Goal: Task Accomplishment & Management: Use online tool/utility

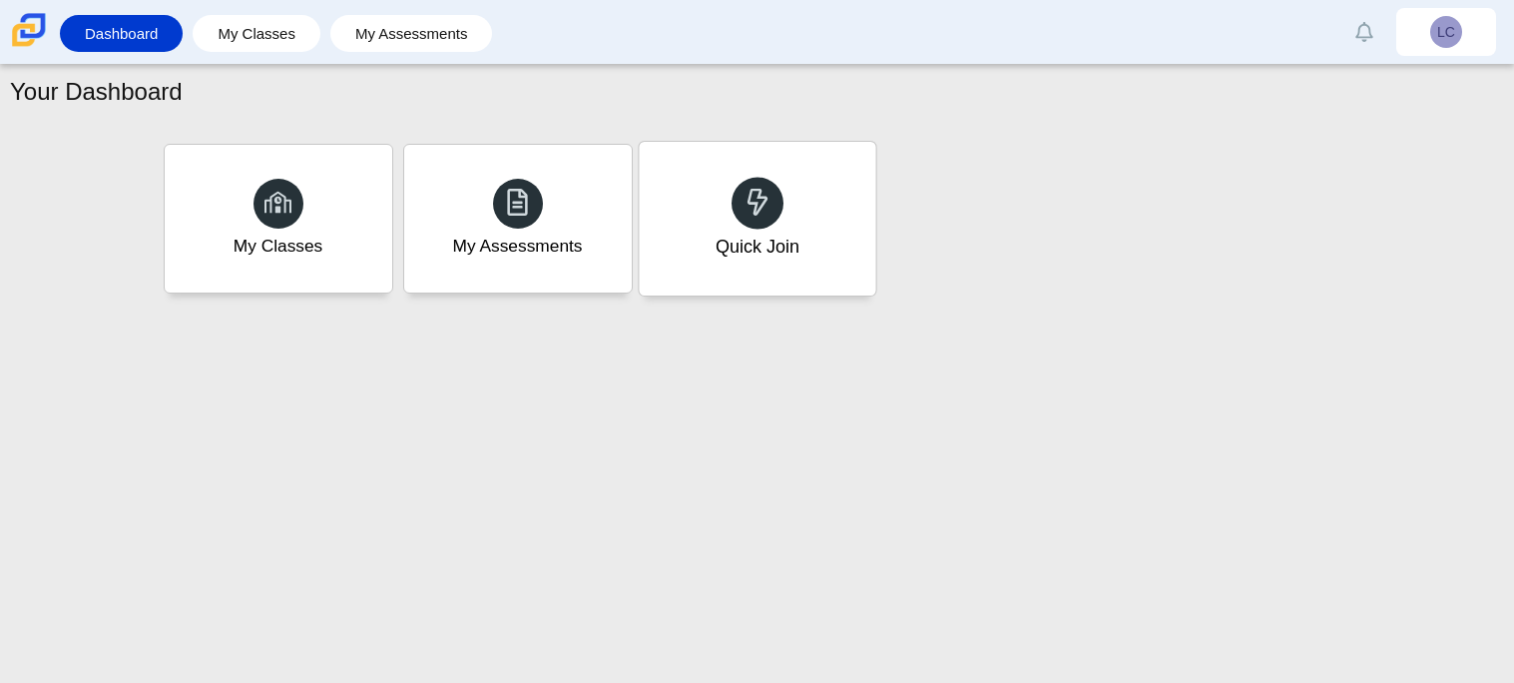
click at [732, 181] on div "Quick Join" at bounding box center [757, 219] width 236 height 154
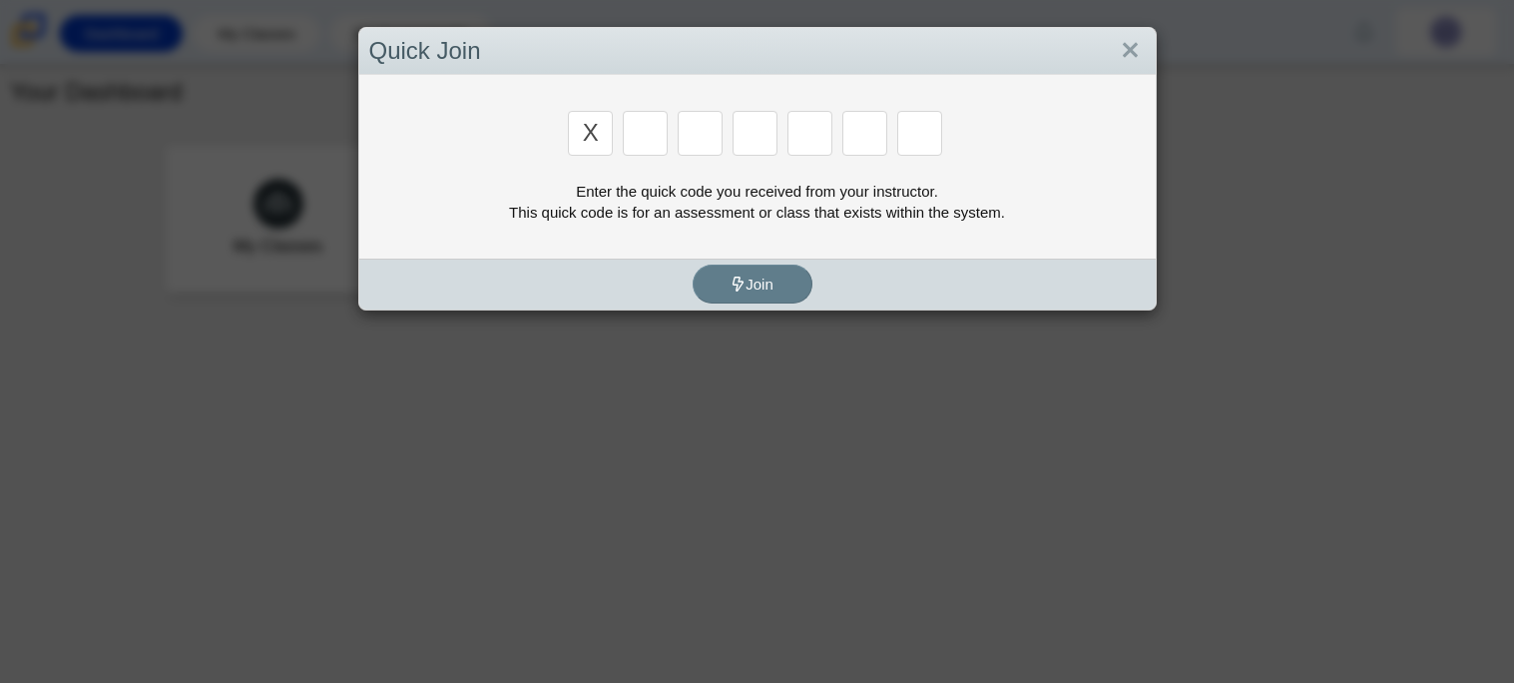
type input "x"
type input "d"
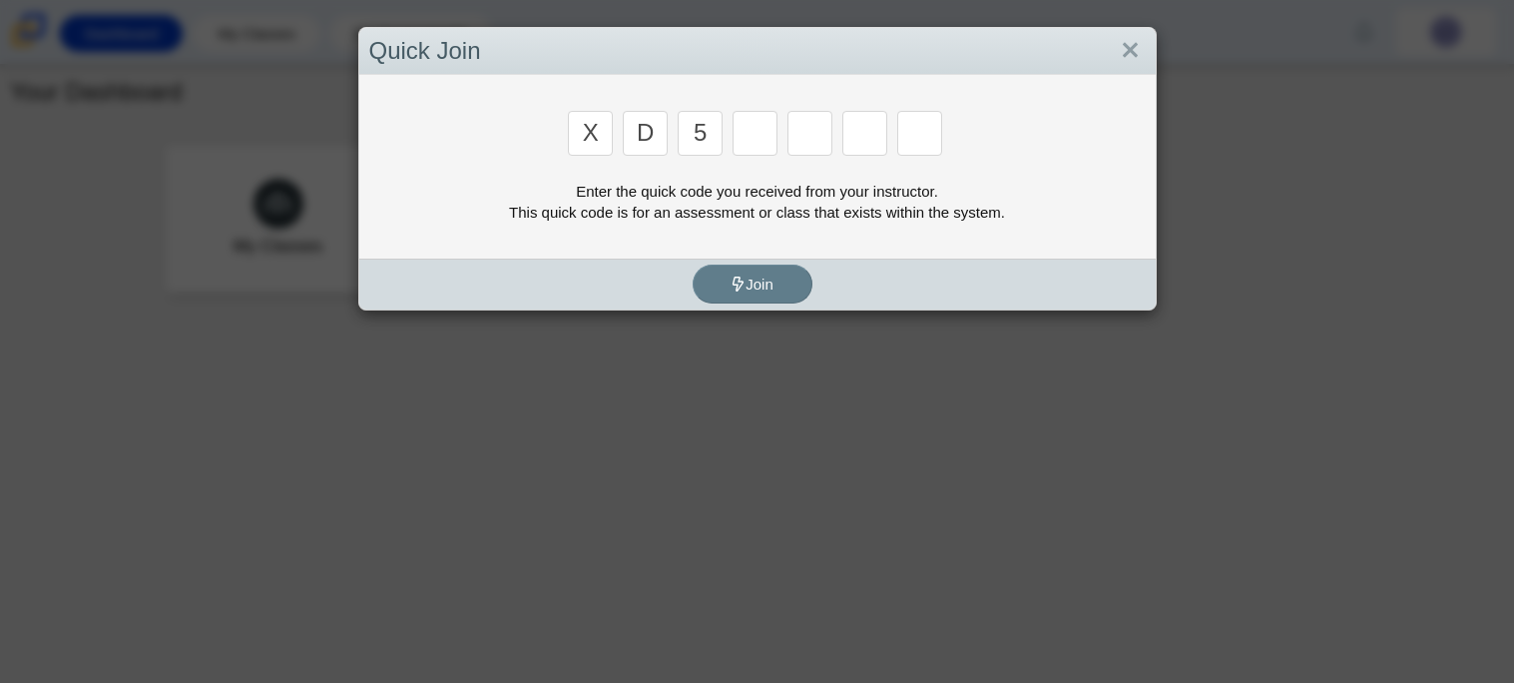
type input "5"
type input "9"
type input "v"
type input "u"
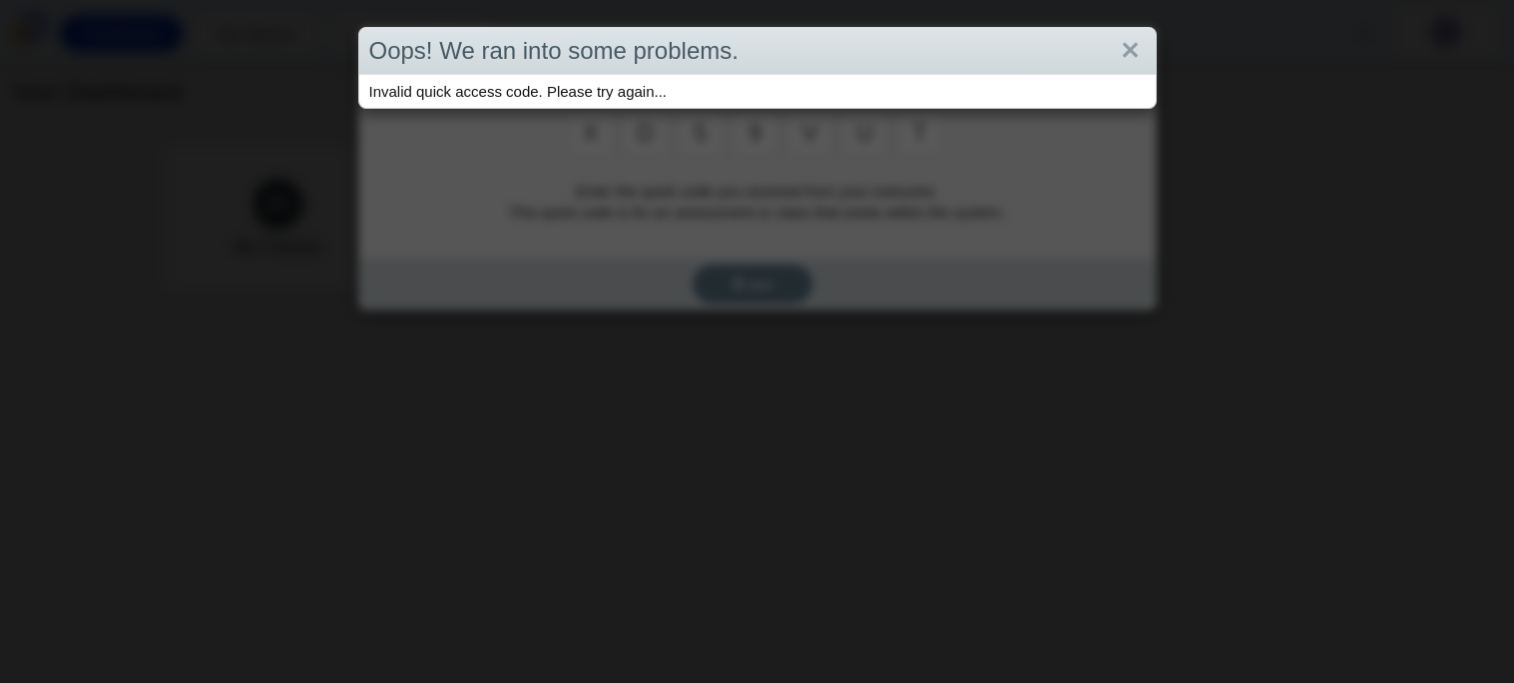
type input "t"
click at [701, 288] on div "Oops! We ran into some problems. Invalid quick access code. Please try again..." at bounding box center [757, 341] width 1514 height 683
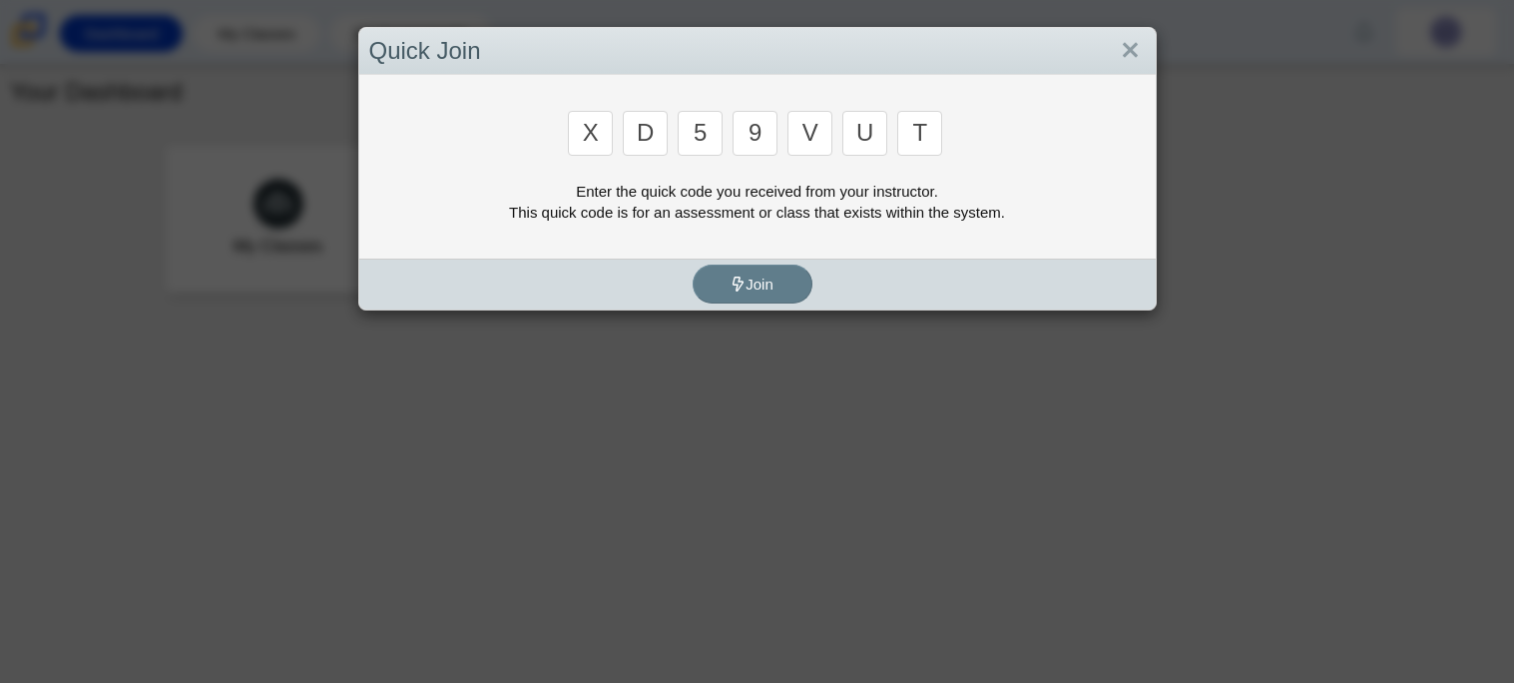
click at [771, 135] on input "9" at bounding box center [754, 133] width 45 height 45
type input "4"
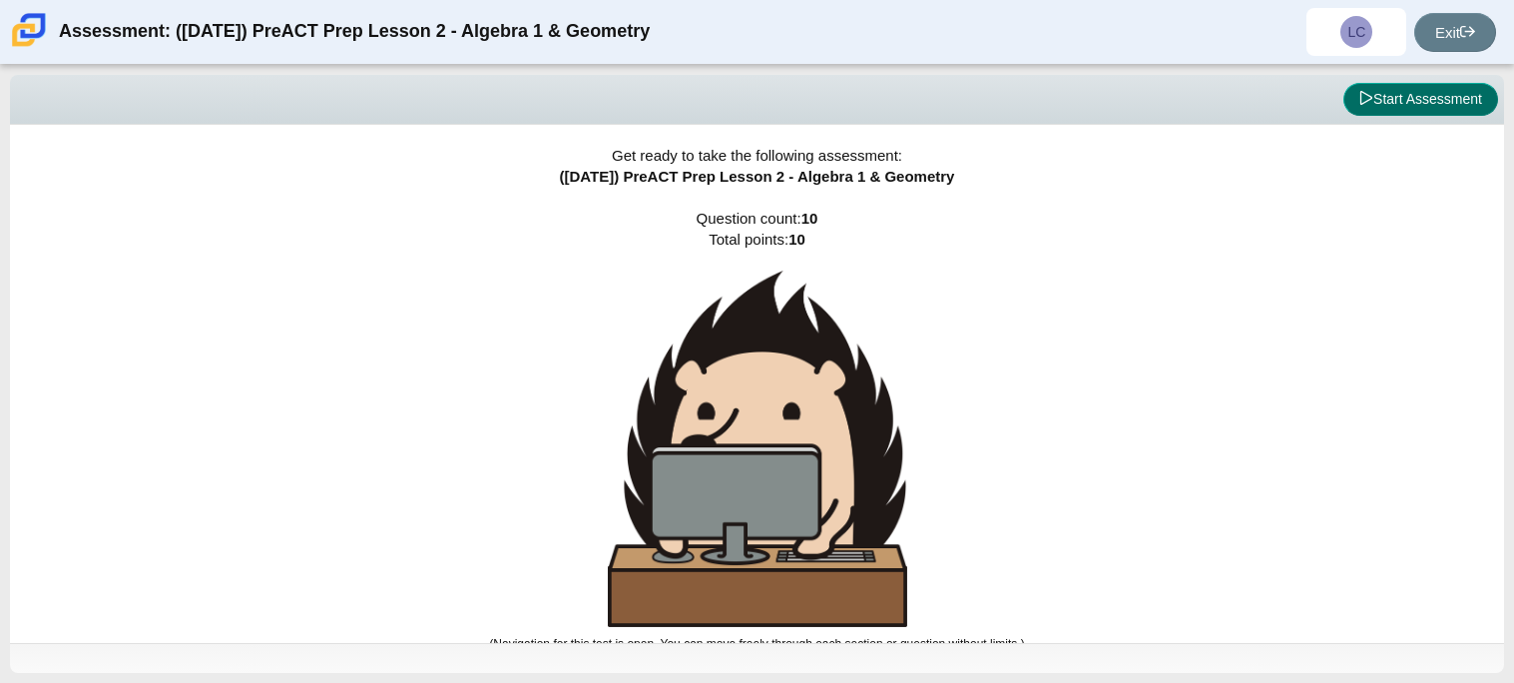
click at [1421, 99] on button "Start Assessment" at bounding box center [1420, 100] width 155 height 34
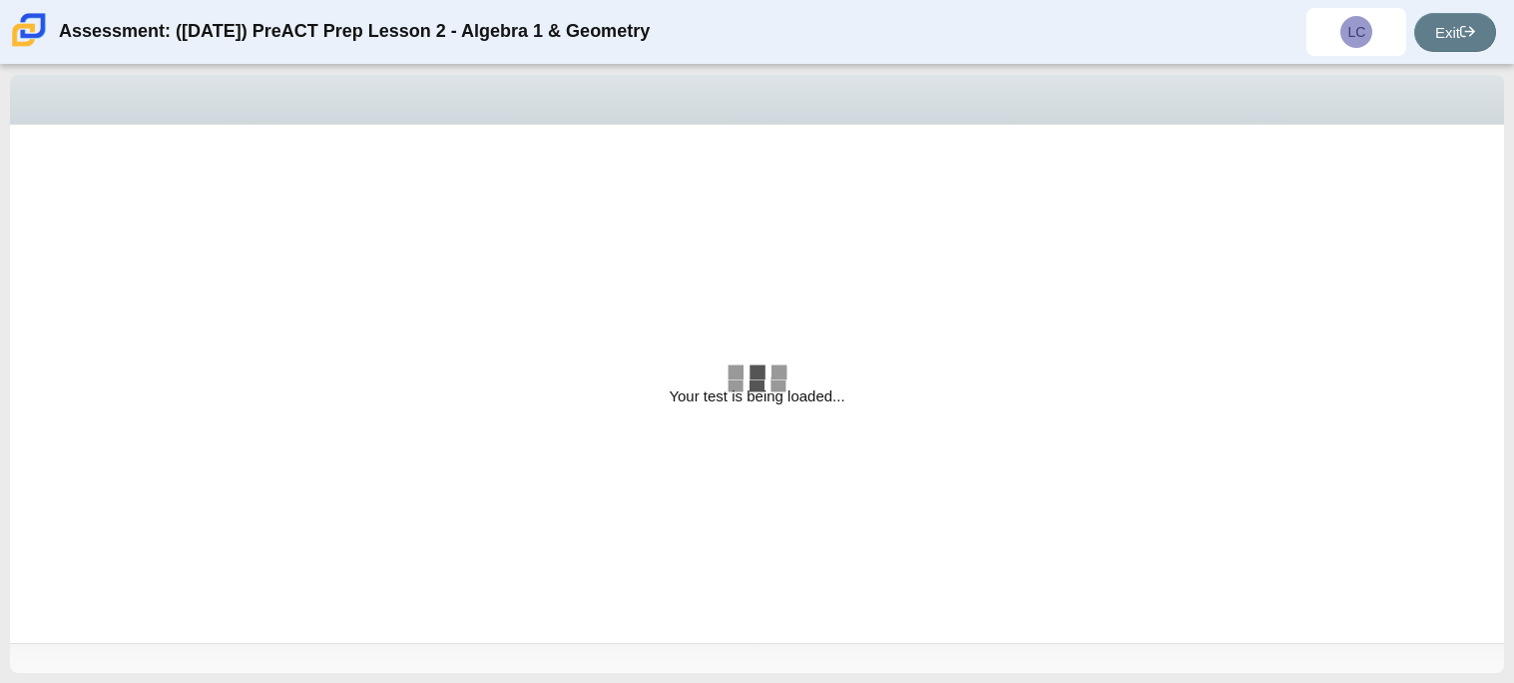
select select "bbf5d072-3e0b-44c4-9a12-6e7c9033f65b"
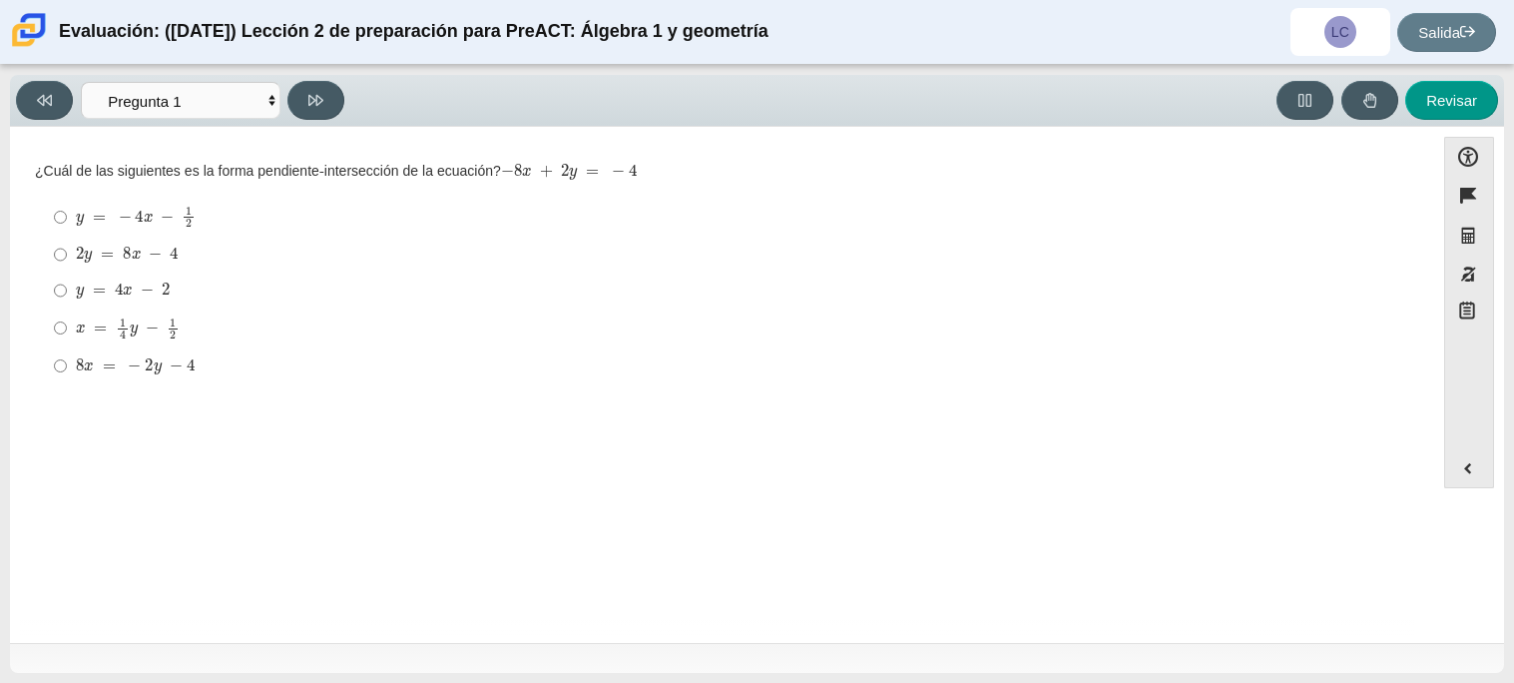
click at [696, 499] on div "Pregunta ¿Cuál de las siguientes es la forma pendiente-intersección de la ecuac…" at bounding box center [722, 388] width 1404 height 493
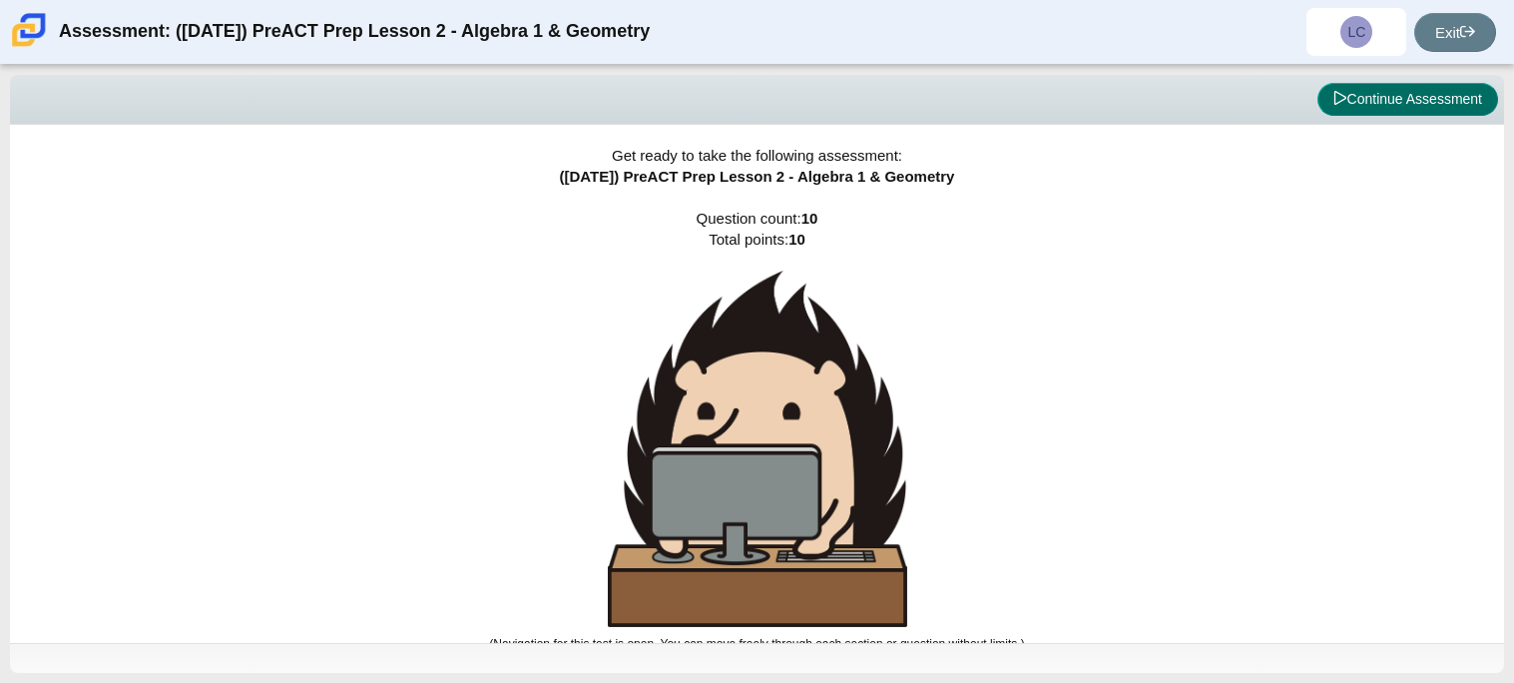
click at [1355, 109] on button "Continue Assessment" at bounding box center [1407, 100] width 181 height 34
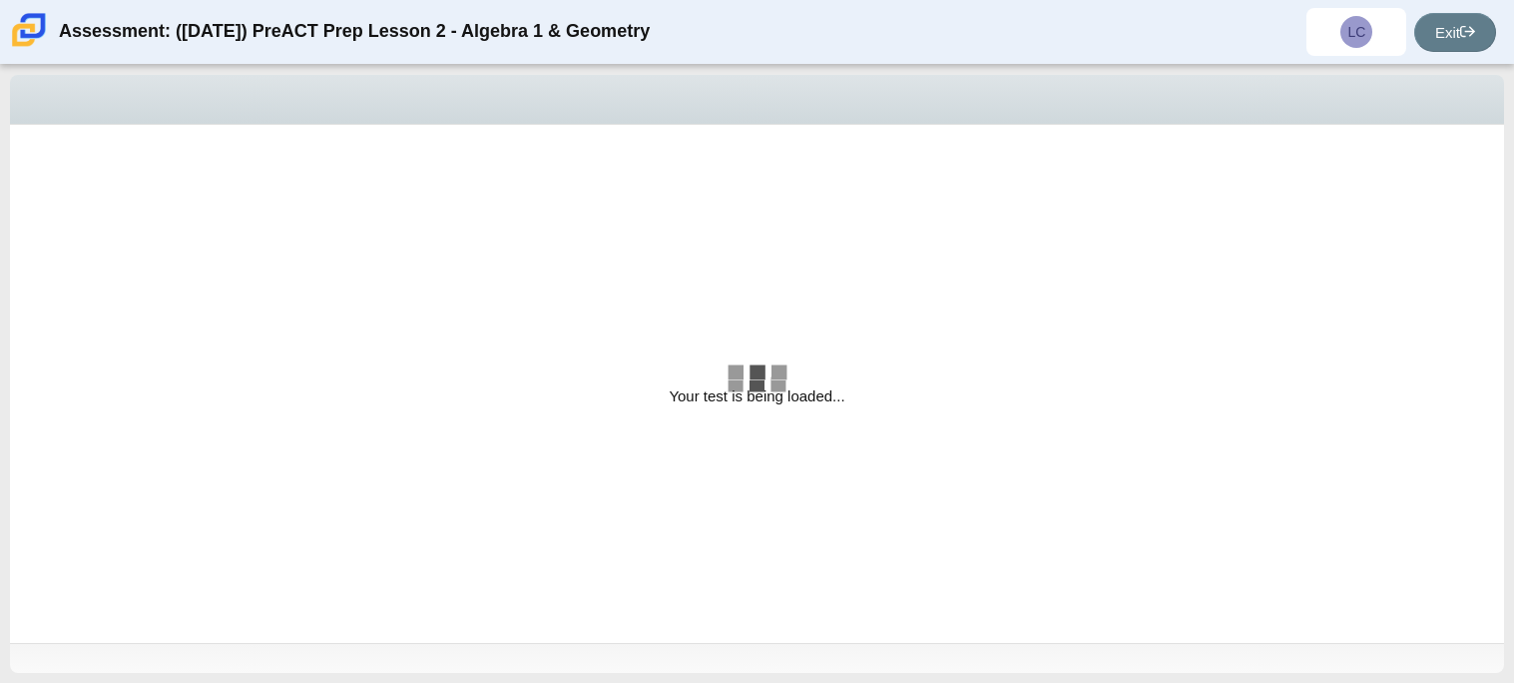
select select "bbf5d072-3e0b-44c4-9a12-6e7c9033f65b"
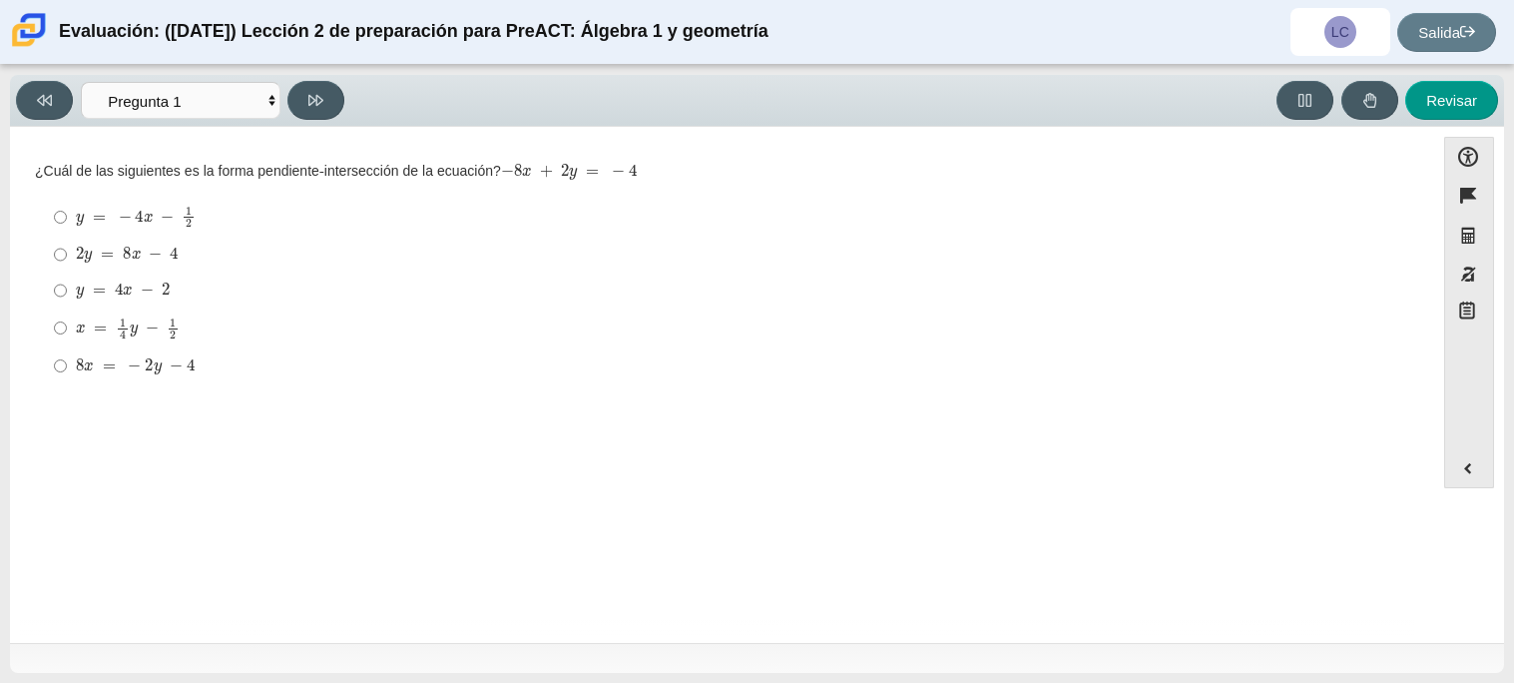
click at [1376, 244] on div "2 y = 8 incógnita − 4" at bounding box center [737, 254] width 1323 height 20
click at [67, 244] on input "2 y = 8 incógnita − 4 2 y = 8 incógnita − 4" at bounding box center [60, 254] width 13 height 36
radio input "true"
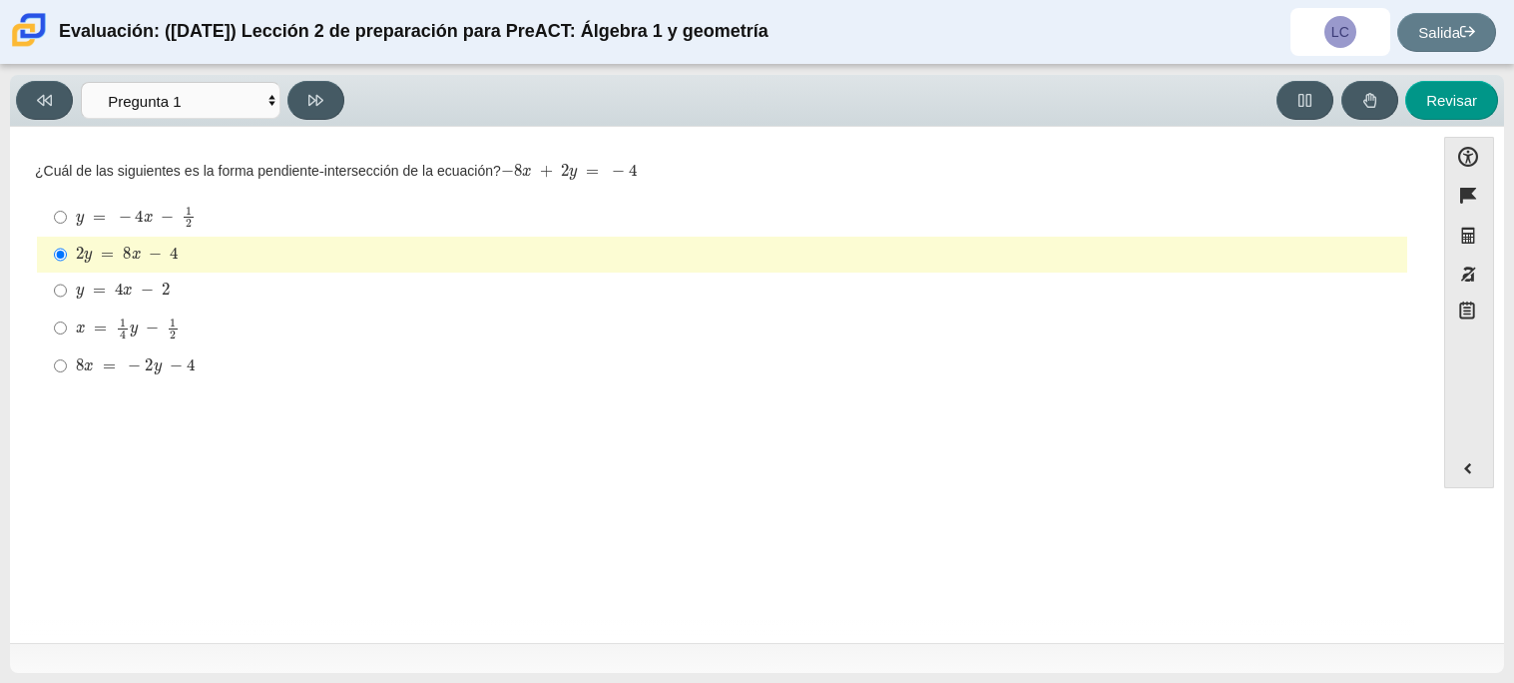
click at [949, 496] on div "Pregunta ¿Cuál de las siguientes es la forma pendiente-intersección de la ecuac…" at bounding box center [722, 388] width 1404 height 493
click at [945, 249] on div "2 y = 8 incógnita − 4" at bounding box center [737, 254] width 1323 height 20
click at [67, 249] on input "2 y = 8 incógnita − 4 2 y = 8 incógnita − 4" at bounding box center [60, 254] width 13 height 36
click at [216, 96] on select "Preguntas Pregunta 1 Pregunta 2 Pregunta 3 Pregunta 4 Pregunta 5 Pregunta 6 Pre…" at bounding box center [181, 100] width 200 height 37
click at [533, 467] on div "Pregunta ¿Cuál de las siguientes es la forma pendiente-intersección de la ecuac…" at bounding box center [722, 388] width 1404 height 493
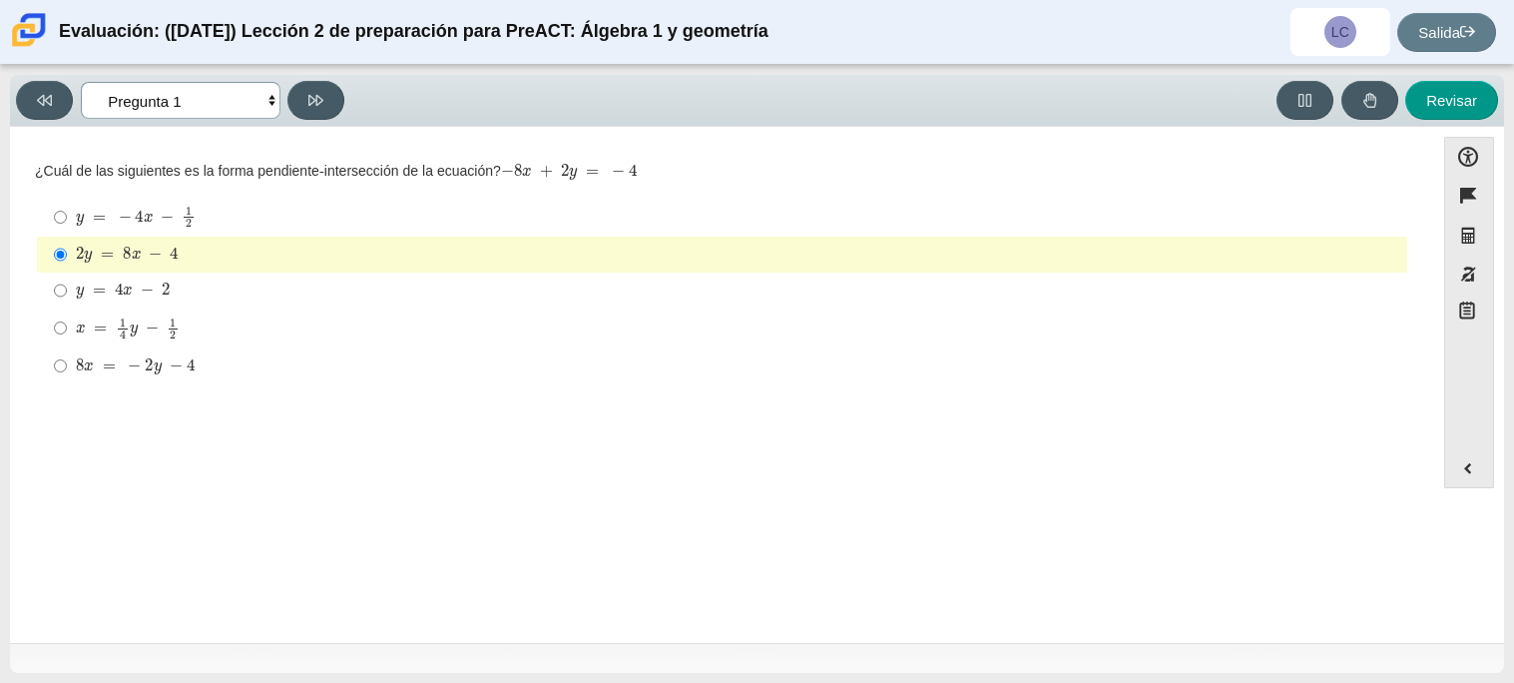
click at [256, 107] on select "Preguntas Pregunta 1 Pregunta 2 Pregunta 3 Pregunta 4 Pregunta 5 Pregunta 6 Pre…" at bounding box center [181, 100] width 200 height 37
select select "ed62e223-81bd-4cbf-ab48-ab975844bd1f"
click at [81, 82] on select "Preguntas Pregunta 1 Pregunta 2 Pregunta 3 Pregunta 4 Pregunta 5 Pregunta 6 Pre…" at bounding box center [181, 100] width 200 height 37
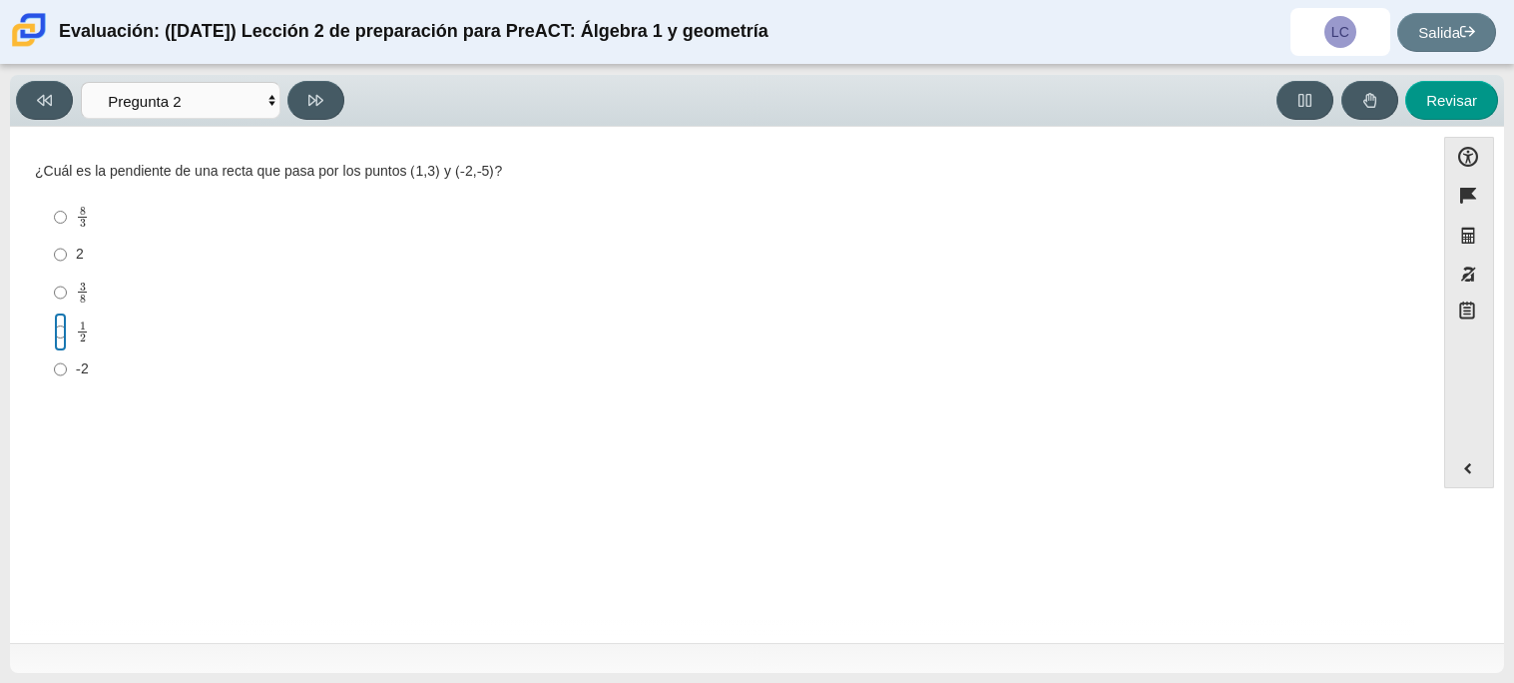
click at [57, 333] on input "1 2 1 mitad" at bounding box center [60, 331] width 13 height 39
radio input "true"
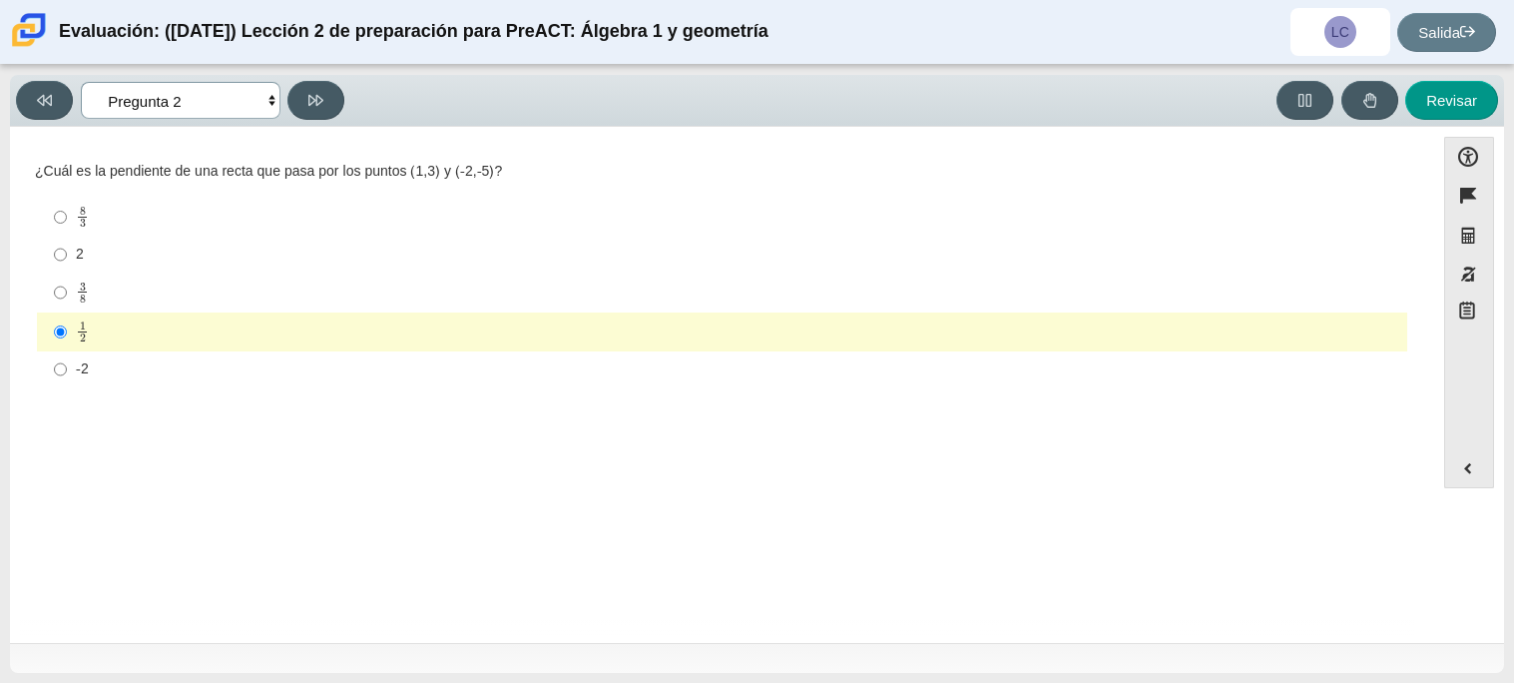
click at [191, 104] on select "Preguntas Pregunta 1 Pregunta 2 Pregunta 3 Pregunta 4 Pregunta 5 Pregunta 6 Pre…" at bounding box center [181, 100] width 200 height 37
select select "97f4f5fa-a52e-4fed-af51-565bfcdf47cb"
click at [81, 82] on select "Preguntas Pregunta 1 Pregunta 2 Pregunta 3 Pregunta 4 Pregunta 5 Pregunta 6 Pre…" at bounding box center [181, 100] width 200 height 37
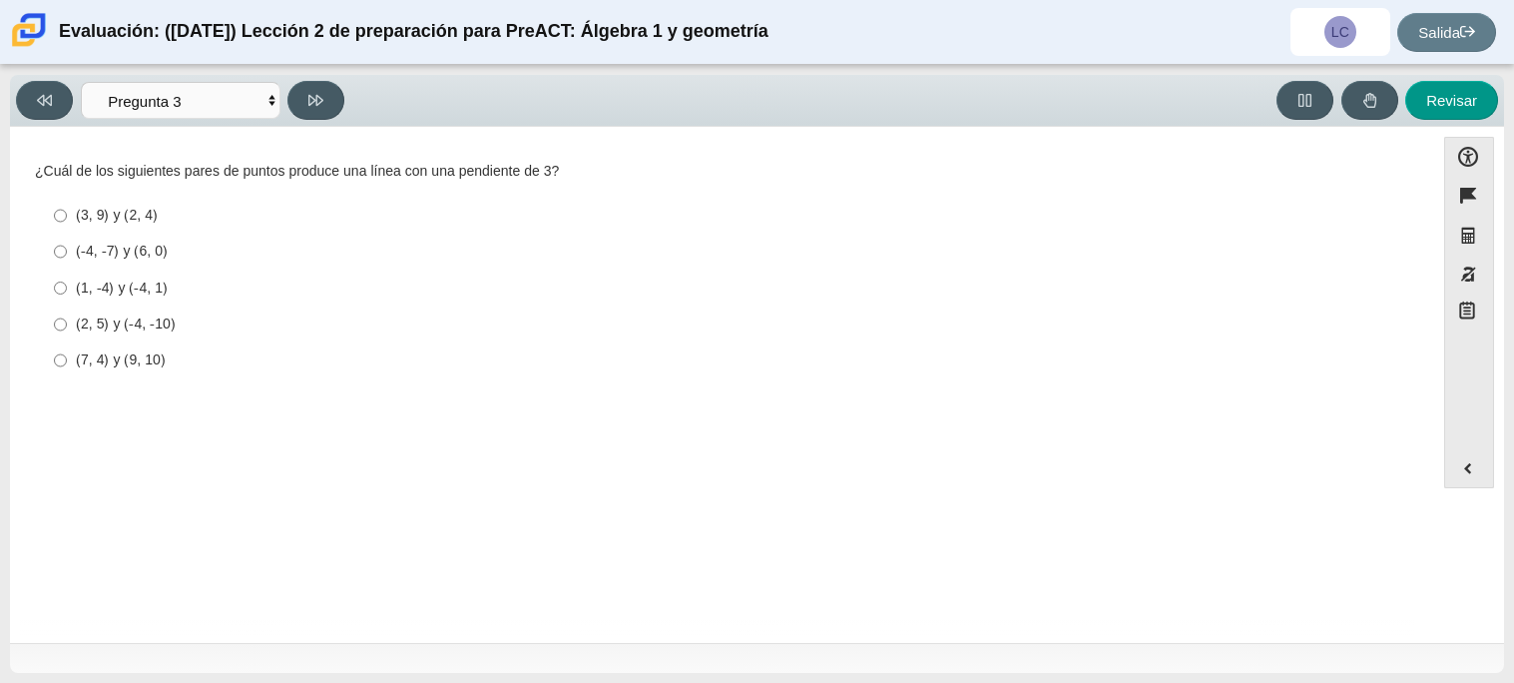
click at [511, 278] on div "(1, -4) y (-4, 1)" at bounding box center [737, 288] width 1323 height 20
click at [67, 277] on input "(1, -4) y (-4, 1) (1, -4) y (-4, 1)" at bounding box center [60, 287] width 13 height 36
radio input "true"
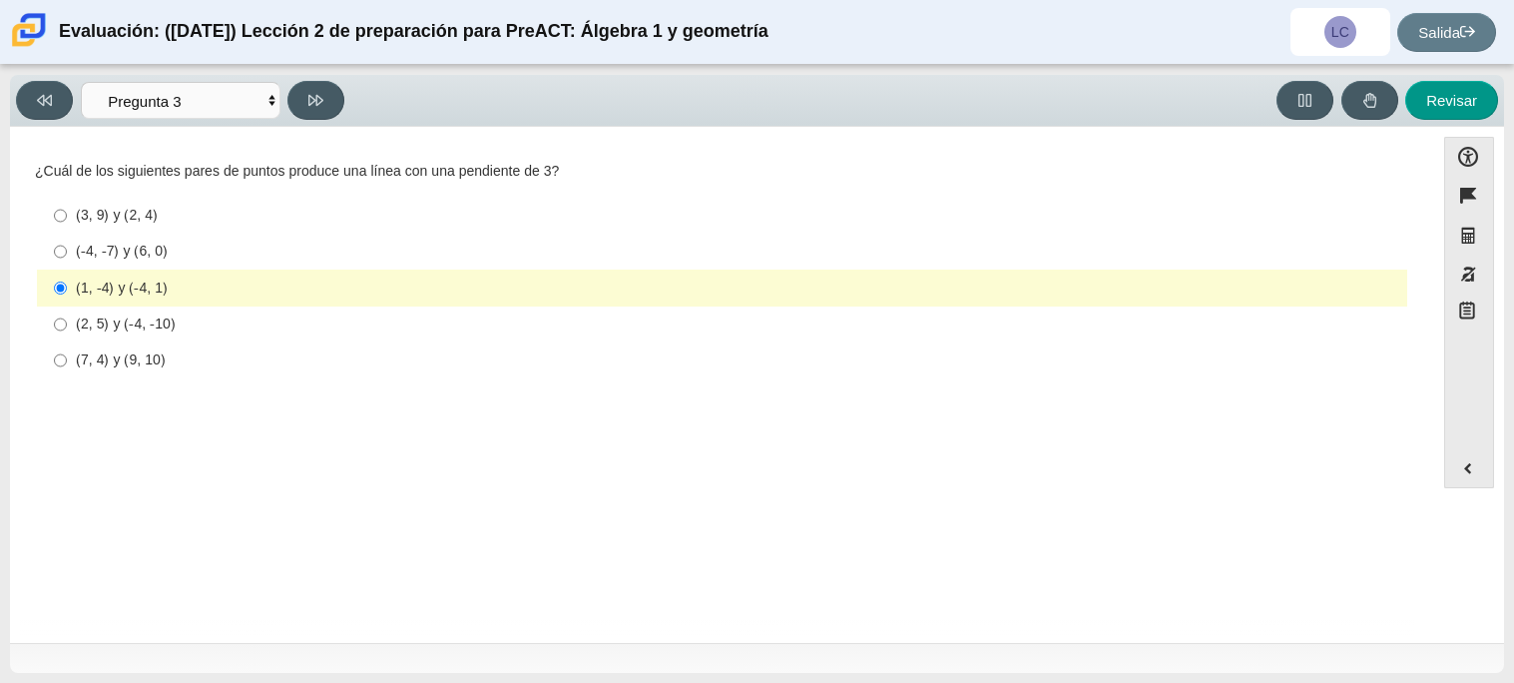
click at [450, 553] on div "Pregunta ¿Cuál de los siguientes pares de puntos produce una línea con una pend…" at bounding box center [722, 388] width 1404 height 493
click at [237, 105] on select "Preguntas Pregunta 1 Pregunta 2 Pregunta 3 Pregunta 4 Pregunta 5 Pregunta 6 Pre…" at bounding box center [181, 100] width 200 height 37
click at [81, 82] on select "Preguntas Pregunta 1 Pregunta 2 Pregunta 3 Pregunta 4 Pregunta 5 Pregunta 6 Pre…" at bounding box center [181, 100] width 200 height 37
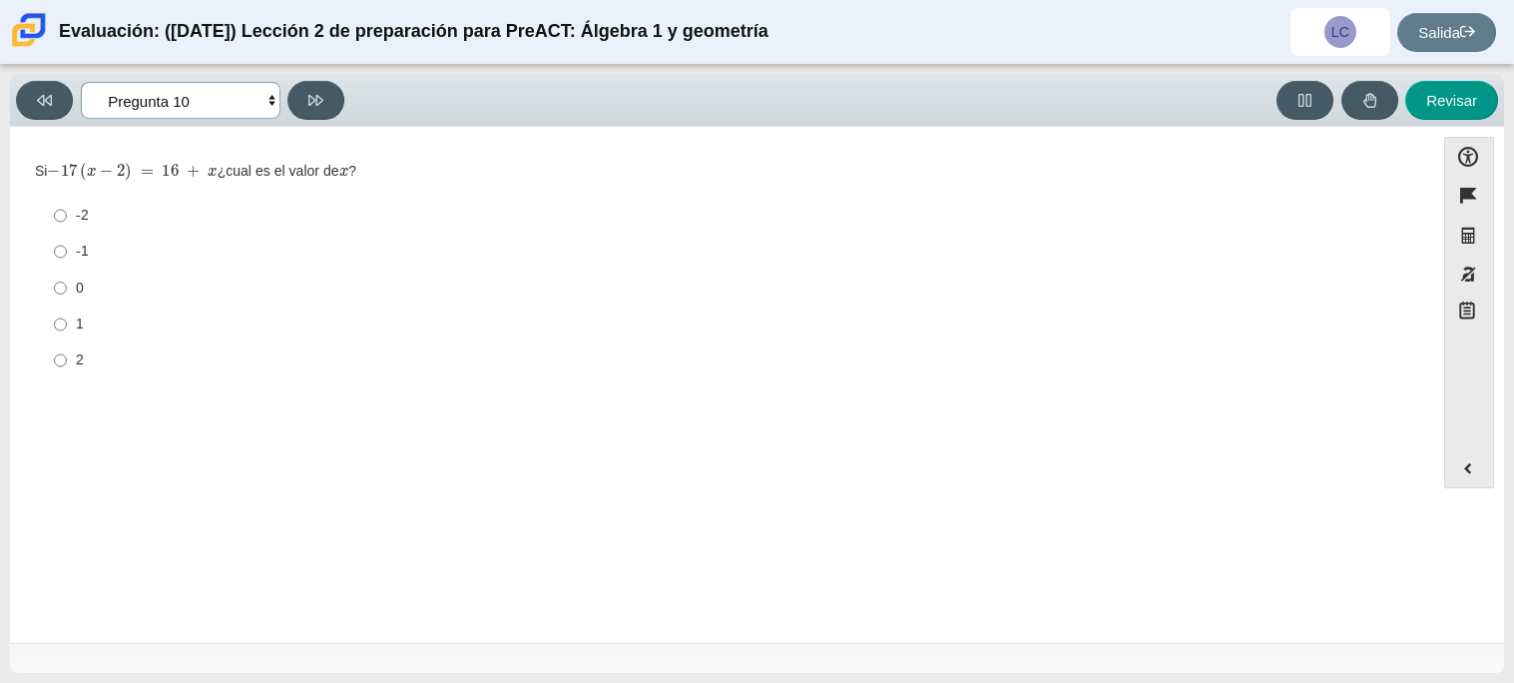
click at [225, 115] on select "Preguntas Pregunta 1 Pregunta 2 Pregunta 3 Pregunta 4 Pregunta 5 Pregunta 6 Pre…" at bounding box center [181, 100] width 200 height 37
click at [81, 82] on select "Preguntas Pregunta 1 Pregunta 2 Pregunta 3 Pregunta 4 Pregunta 5 Pregunta 6 Pre…" at bounding box center [181, 100] width 200 height 37
click at [200, 104] on select "Preguntas Pregunta 1 Pregunta 2 Pregunta 3 Pregunta 4 Pregunta 5 Pregunta 6 Pre…" at bounding box center [181, 100] width 200 height 37
click at [81, 82] on select "Preguntas Pregunta 1 Pregunta 2 Pregunta 3 Pregunta 4 Pregunta 5 Pregunta 6 Pre…" at bounding box center [181, 100] width 200 height 37
click at [168, 109] on select "Preguntas Pregunta 1 Pregunta 2 Pregunta 3 Pregunta 4 Pregunta 5 Pregunta 6 Pre…" at bounding box center [181, 100] width 200 height 37
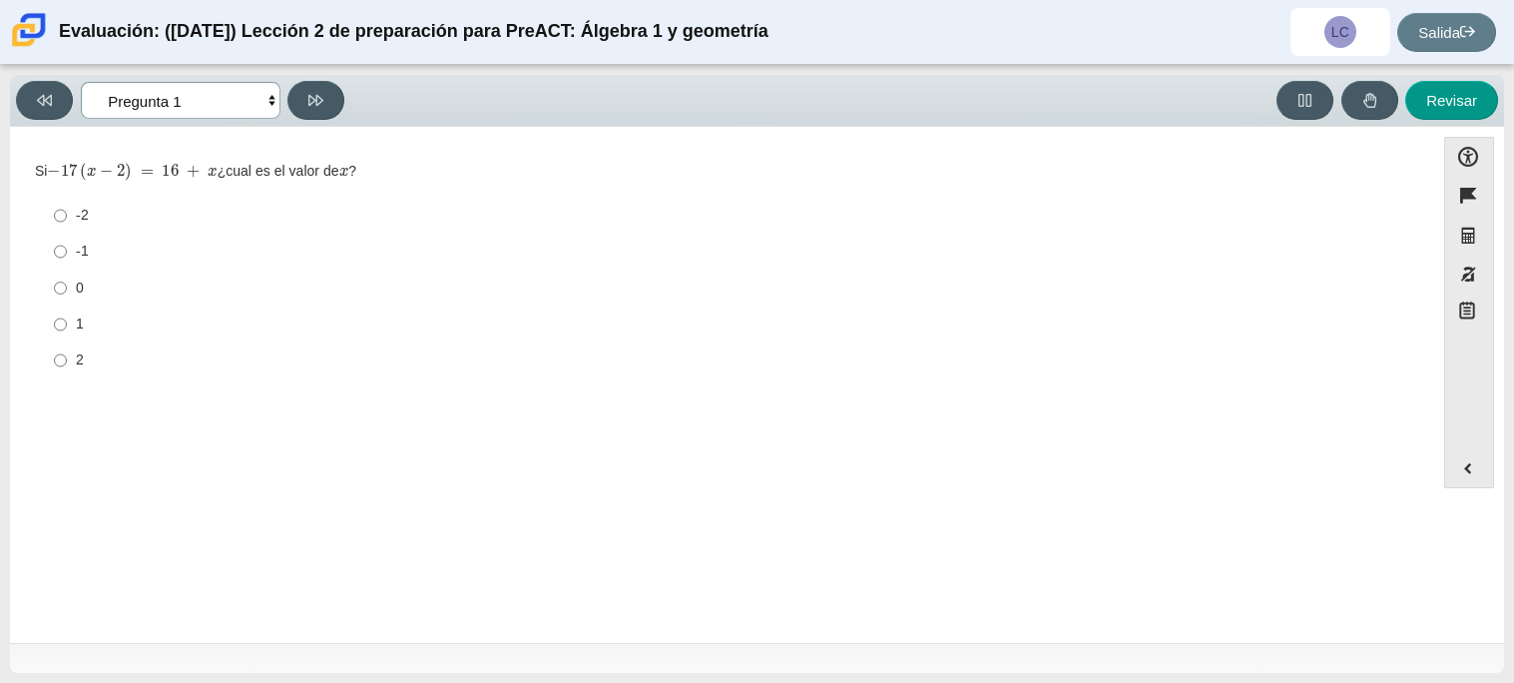
select select "97f4f5fa-a52e-4fed-af51-565bfcdf47cb"
click at [81, 82] on select "Preguntas Pregunta 1 Pregunta 2 Pregunta 3 Pregunta 4 Pregunta 5 Pregunta 6 Pre…" at bounding box center [181, 100] width 200 height 37
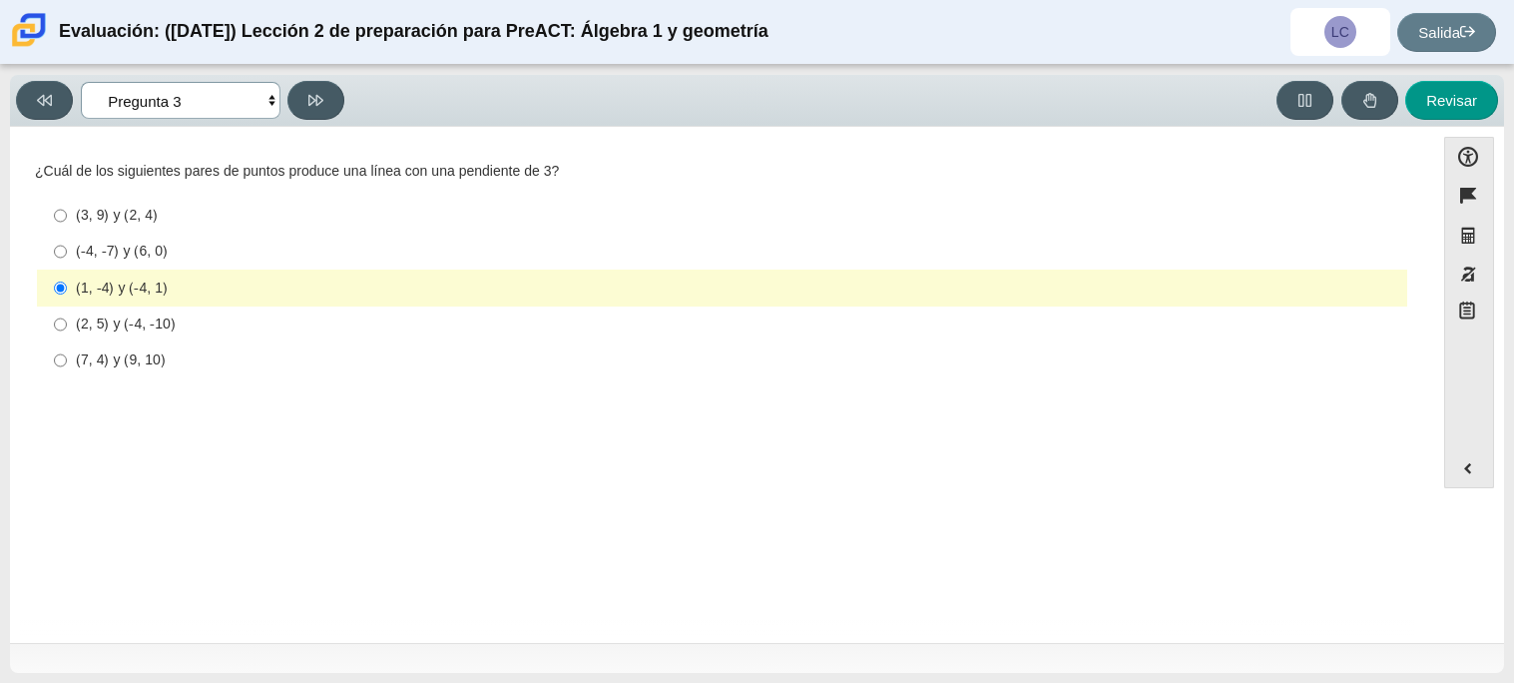
click at [184, 114] on select "Preguntas Pregunta 1 Pregunta 2 Pregunta 3 Pregunta 4 Pregunta 5 Pregunta 6 Pre…" at bounding box center [181, 100] width 200 height 37
click at [394, 538] on div "Pregunta ¿Cuál de los siguientes pares de puntos produce una línea con una pend…" at bounding box center [722, 388] width 1404 height 493
click at [279, 362] on div "(7, 4) y (9, 10)" at bounding box center [737, 360] width 1323 height 20
click at [67, 362] on input "(7, 4) y (9, 10) (7, 4) y (9, 10)" at bounding box center [60, 360] width 13 height 36
radio input "true"
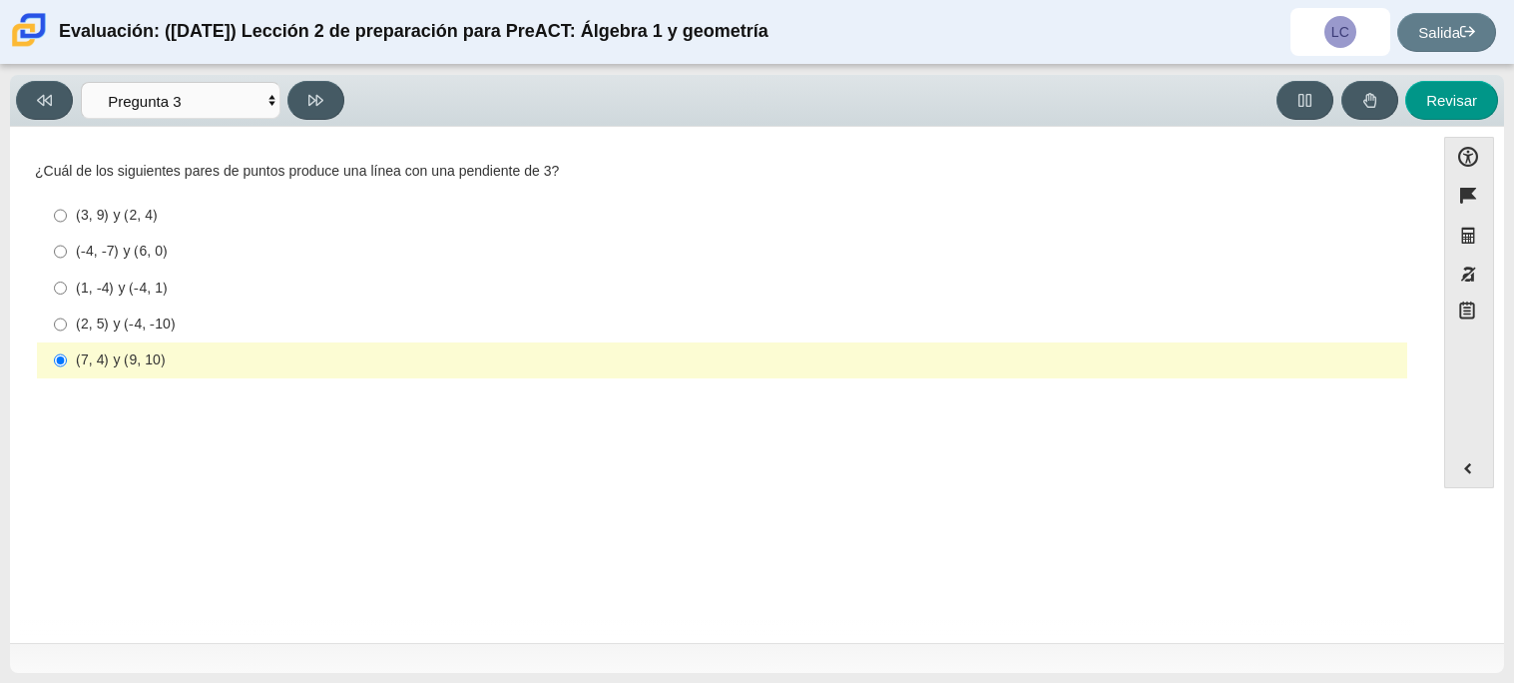
click at [279, 362] on div "(7, 4) y (9, 10)" at bounding box center [737, 360] width 1323 height 20
click at [67, 362] on input "(7, 4) y (9, 10) (7, 4) y (9, 10)" at bounding box center [60, 360] width 13 height 36
click at [225, 110] on select "Preguntas Pregunta 1 Pregunta 2 Pregunta 3 Pregunta 4 Pregunta 5 Pregunta 6 Pre…" at bounding box center [181, 100] width 200 height 37
click at [81, 82] on select "Preguntas Pregunta 1 Pregunta 2 Pregunta 3 Pregunta 4 Pregunta 5 Pregunta 6 Pre…" at bounding box center [181, 100] width 200 height 37
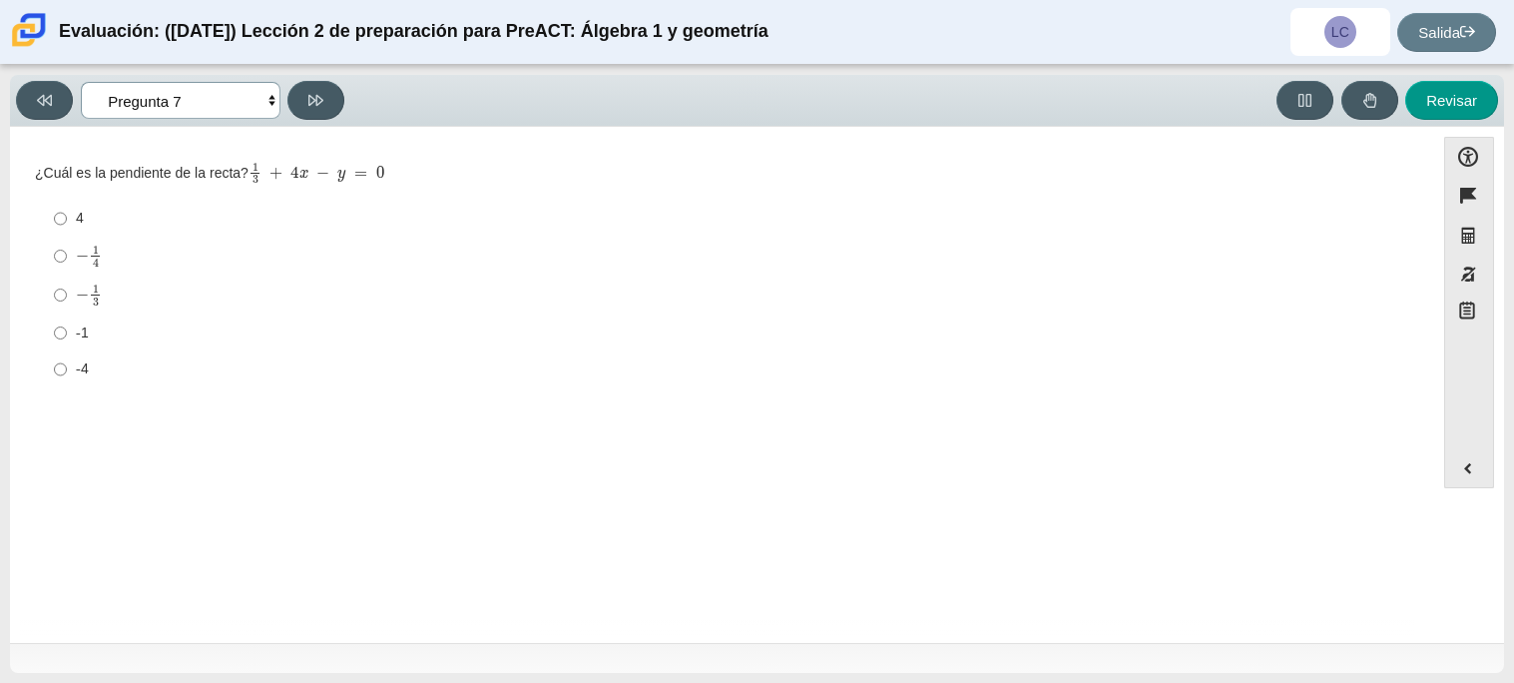
click at [235, 108] on select "Preguntas Pregunta 1 Pregunta 2 Pregunta 3 Pregunta 4 Pregunta 5 Pregunta 6 Pre…" at bounding box center [181, 100] width 200 height 37
select select "89427bb7-e313-4f00-988f-8b8255897029"
click at [81, 82] on select "Preguntas Pregunta 1 Pregunta 2 Pregunta 3 Pregunta 4 Pregunta 5 Pregunta 6 Pre…" at bounding box center [181, 100] width 200 height 37
click at [109, 289] on div "7" at bounding box center [737, 288] width 1323 height 20
click at [67, 289] on input "7 7" at bounding box center [60, 287] width 13 height 36
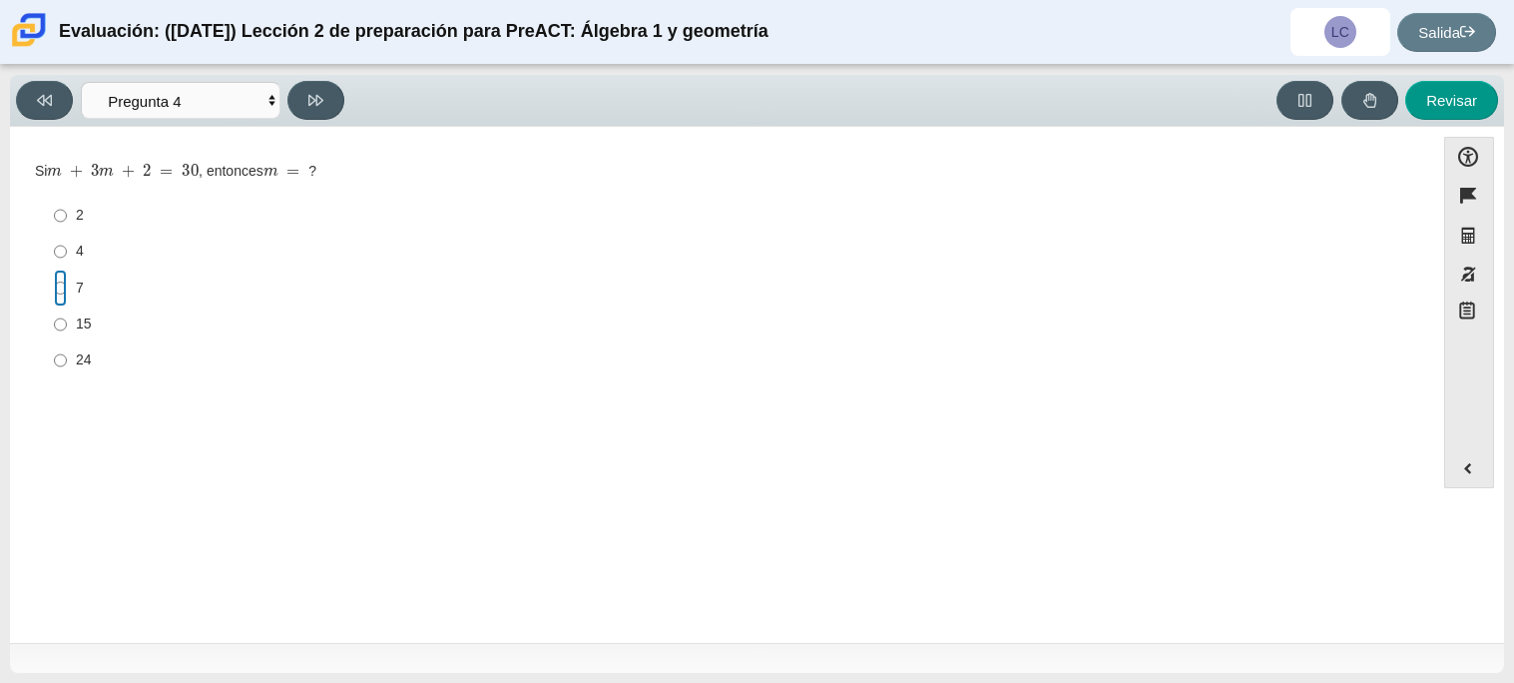
radio input "true"
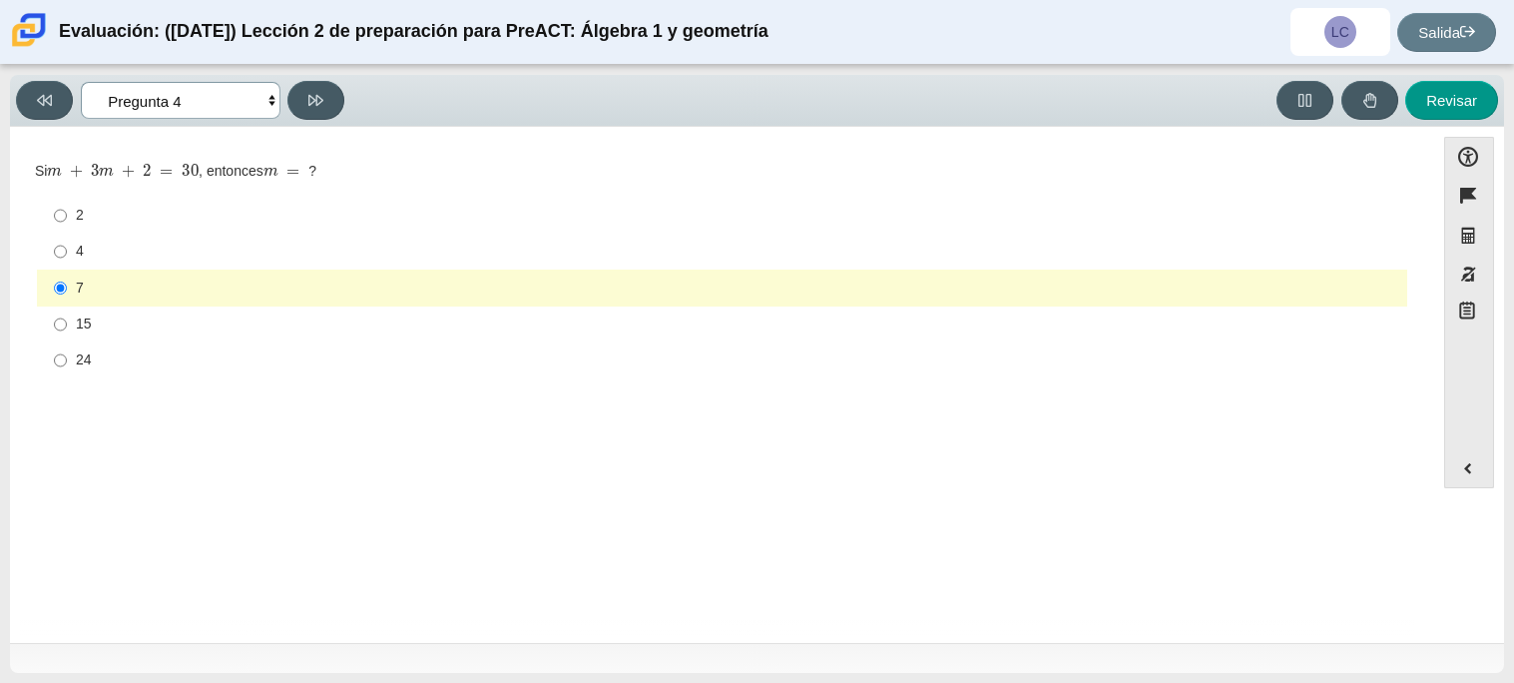
click at [178, 89] on select "Preguntas Pregunta 1 Pregunta 2 Pregunta 3 Pregunta 4 Pregunta 5 Pregunta 6 Pre…" at bounding box center [181, 100] width 200 height 37
select select "ed62e223-81bd-4cbf-ab48-ab975844bd1f"
click at [81, 82] on select "Preguntas Pregunta 1 Pregunta 2 Pregunta 3 Pregunta 4 Pregunta 5 Pregunta 6 Pre…" at bounding box center [181, 100] width 200 height 37
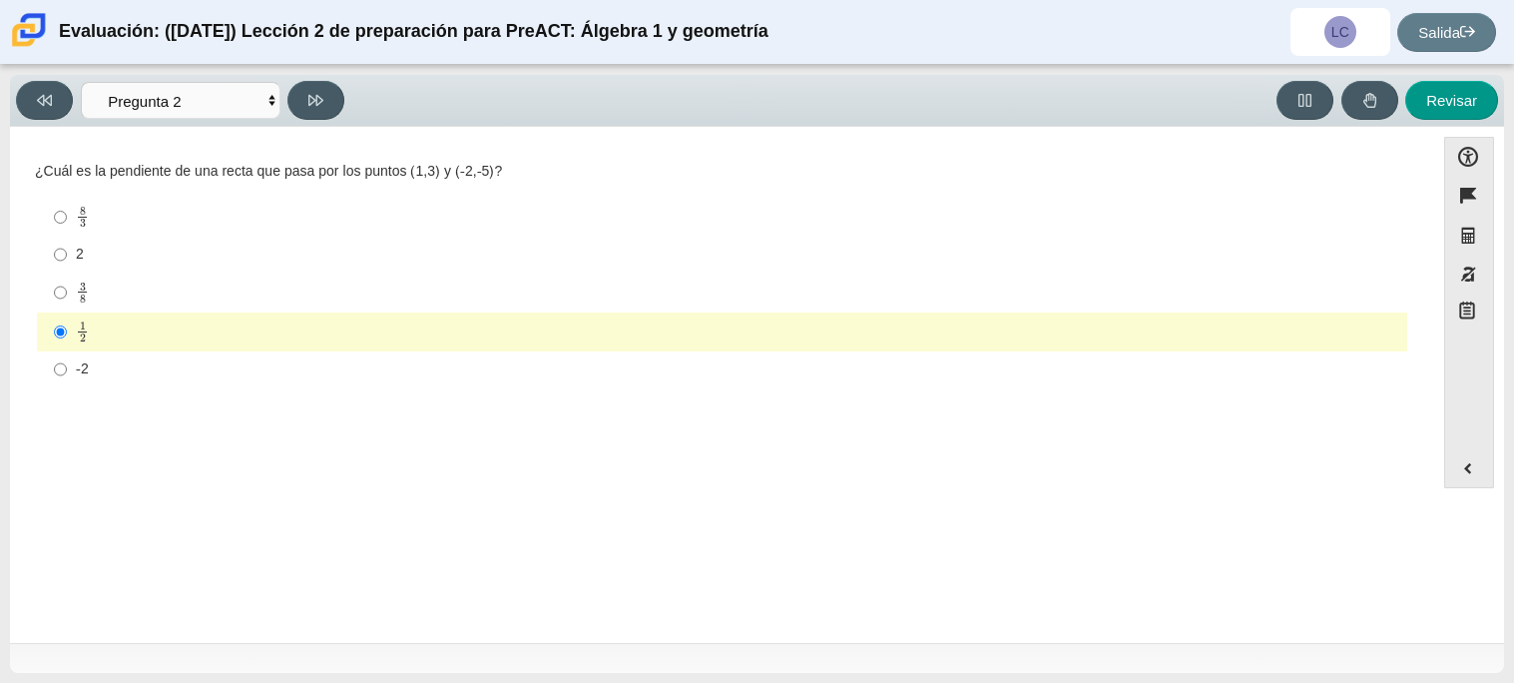
click at [192, 198] on label "8 3 8 tercios" at bounding box center [723, 217] width 1367 height 39
click at [67, 198] on input "8 3 8 tercios" at bounding box center [60, 217] width 13 height 39
radio input "true"
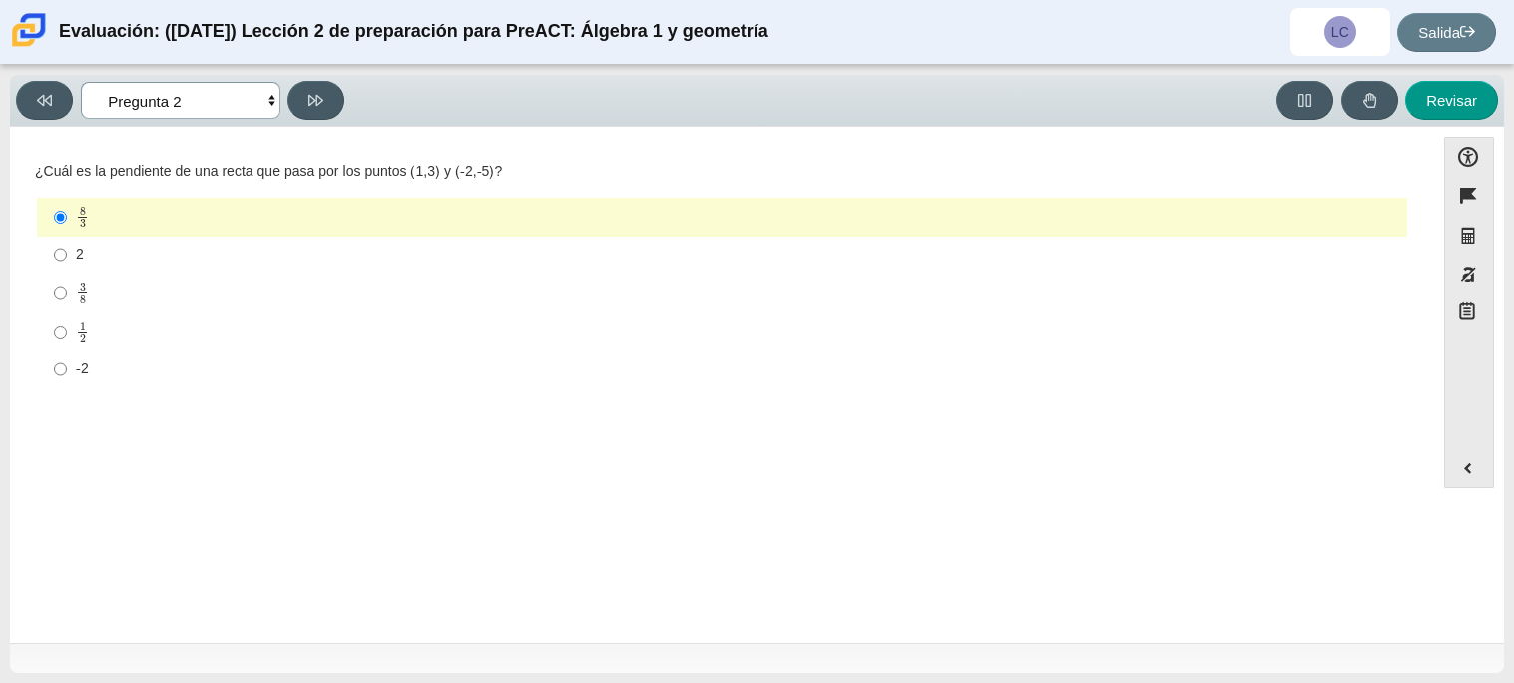
click at [203, 105] on select "Preguntas Pregunta 1 Pregunta 2 Pregunta 3 Pregunta 4 Pregunta 5 Pregunta 6 Pre…" at bounding box center [181, 100] width 200 height 37
select select "bbf5d072-3e0b-44c4-9a12-6e7c9033f65b"
click at [81, 82] on select "Preguntas Pregunta 1 Pregunta 2 Pregunta 3 Pregunta 4 Pregunta 5 Pregunta 6 Pre…" at bounding box center [181, 100] width 200 height 37
